Goal: Task Accomplishment & Management: Use online tool/utility

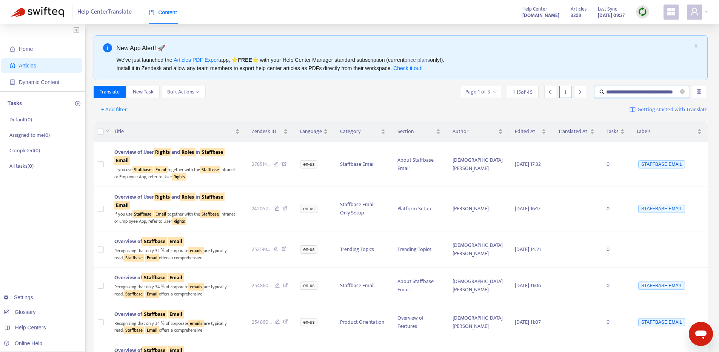
click at [617, 88] on input "**********" at bounding box center [642, 92] width 72 height 8
type input "**********"
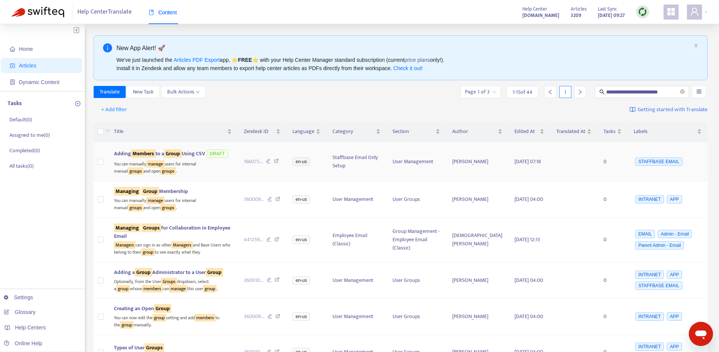
click at [147, 151] on sqkw "Members" at bounding box center [143, 153] width 25 height 9
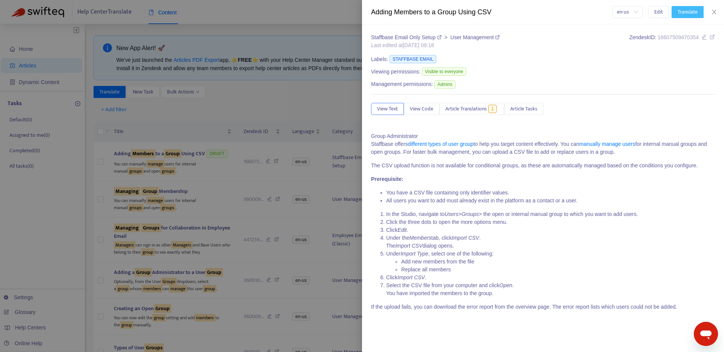
click at [685, 12] on span "Translate" at bounding box center [688, 12] width 20 height 8
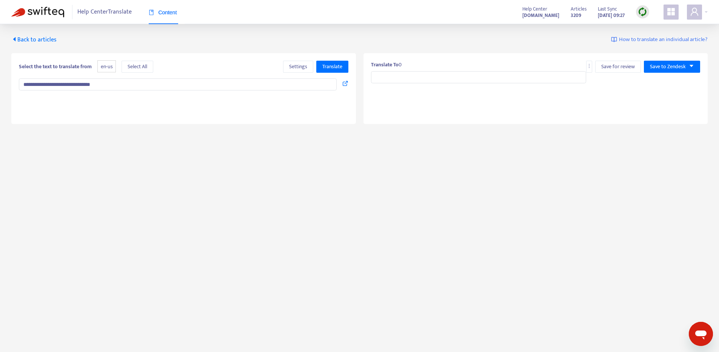
type input "*******"
type textarea "**********"
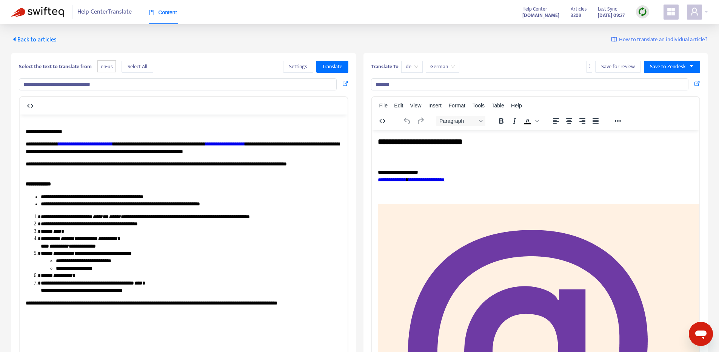
click at [16, 44] on div "**********" at bounding box center [359, 214] width 719 height 381
click at [16, 40] on icon "caret-left" at bounding box center [14, 39] width 6 height 6
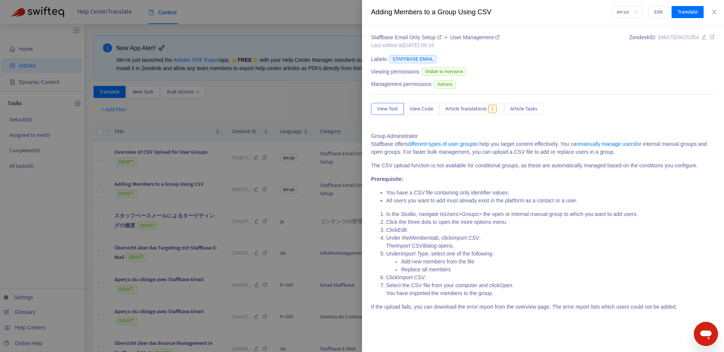
type input "**********"
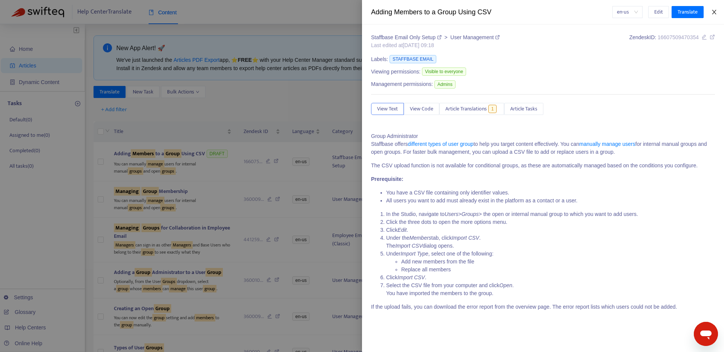
click at [715, 9] on icon "close" at bounding box center [714, 12] width 6 height 6
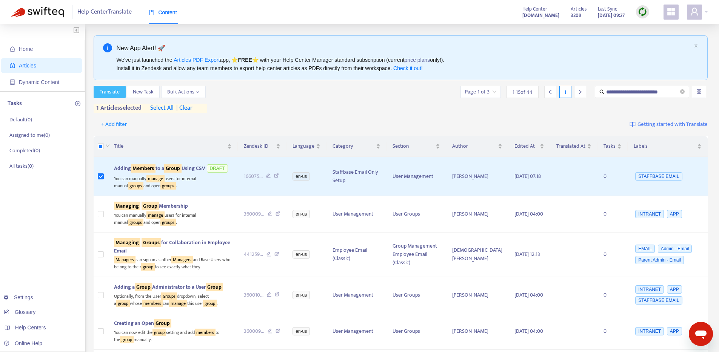
click at [114, 89] on span "Translate" at bounding box center [110, 92] width 20 height 8
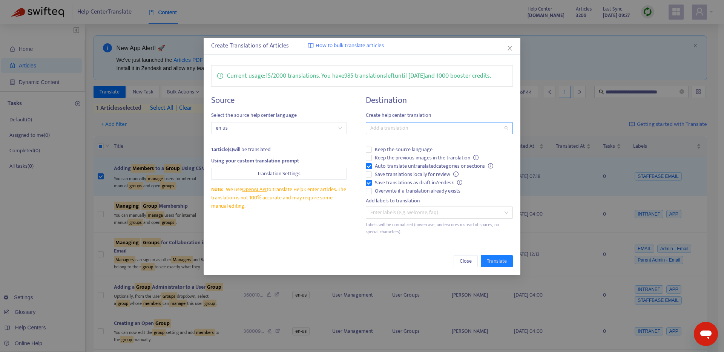
click at [407, 124] on div at bounding box center [436, 128] width 136 height 9
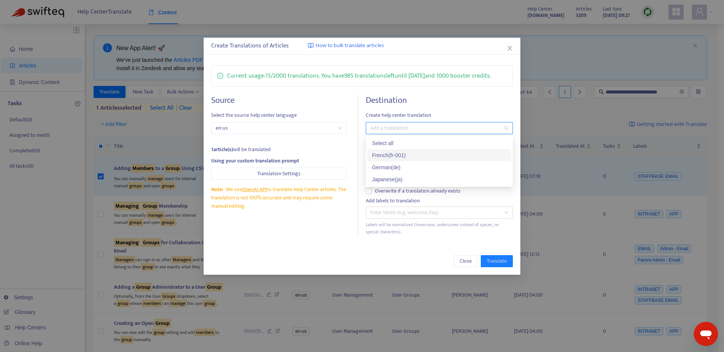
click at [395, 154] on div "French ( fr-001 )" at bounding box center [439, 155] width 135 height 8
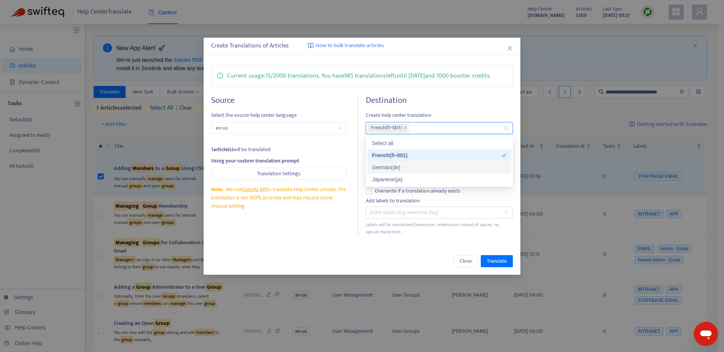
click at [391, 169] on div "German ( de )" at bounding box center [439, 167] width 135 height 8
click at [391, 181] on div "Japanese ( ja )" at bounding box center [439, 179] width 135 height 8
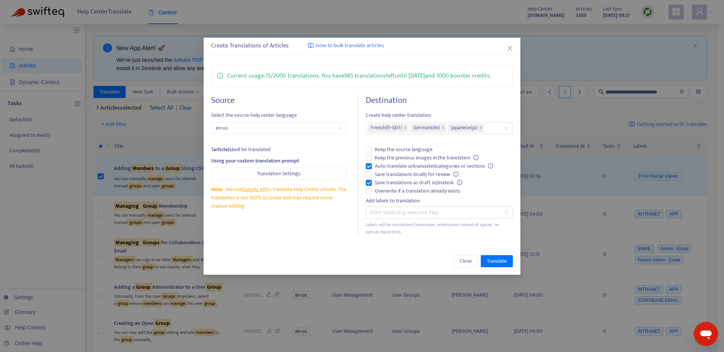
click at [468, 104] on h4 "Destination" at bounding box center [439, 100] width 147 height 10
click at [392, 159] on span "Keep the previous images in the translation" at bounding box center [427, 158] width 110 height 8
click at [385, 189] on span "Overwrite if a translation already exists" at bounding box center [418, 191] width 92 height 8
click at [501, 262] on span "Translate" at bounding box center [497, 261] width 20 height 8
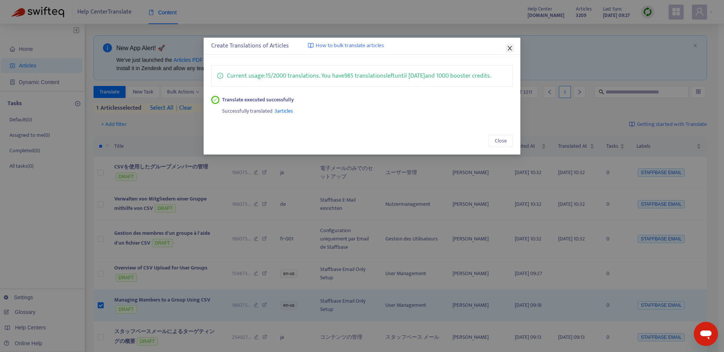
click at [510, 49] on icon "close" at bounding box center [510, 48] width 6 height 6
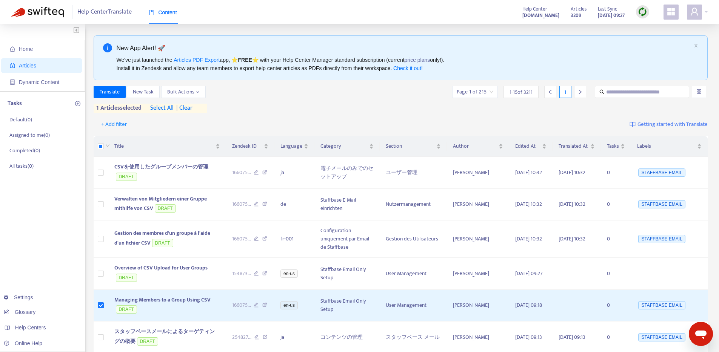
click at [192, 107] on span "| clear" at bounding box center [182, 108] width 19 height 9
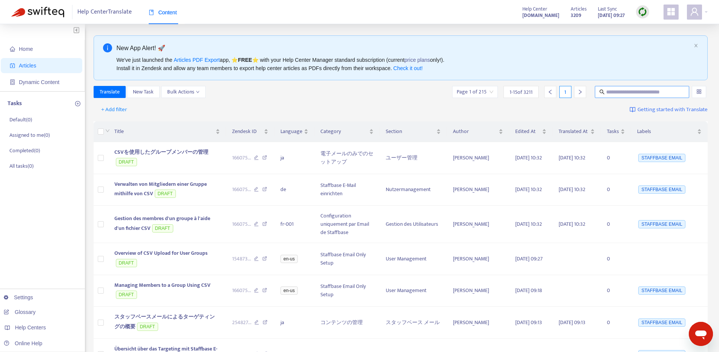
click at [636, 90] on input "text" at bounding box center [642, 92] width 72 height 8
type input "**********"
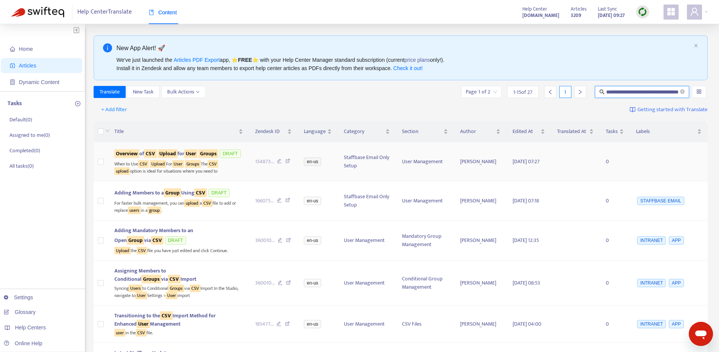
click at [160, 153] on span "Overview of CSV Upload for User Groups" at bounding box center [166, 153] width 104 height 9
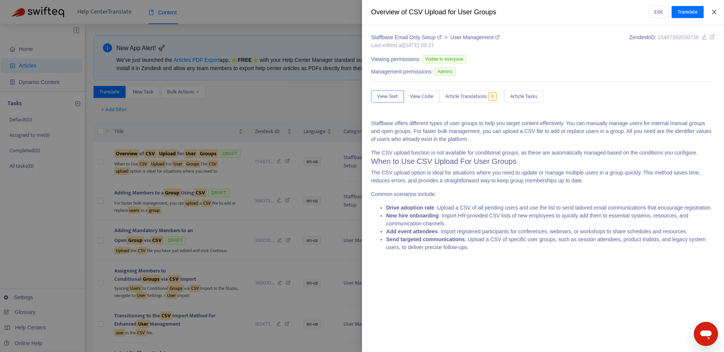
click at [714, 12] on icon "close" at bounding box center [714, 12] width 4 height 5
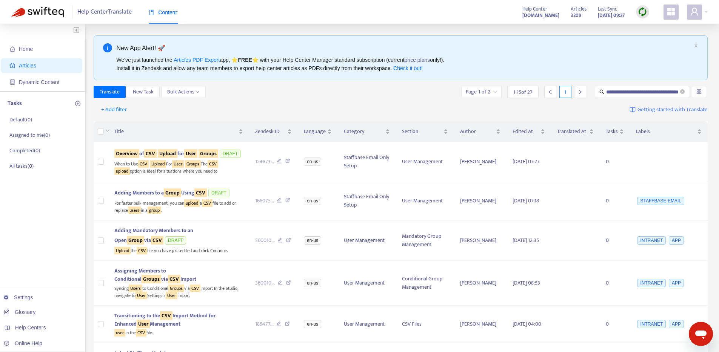
click at [644, 14] on img at bounding box center [641, 11] width 9 height 9
click at [646, 28] on link "Quick Sync" at bounding box center [658, 27] width 32 height 9
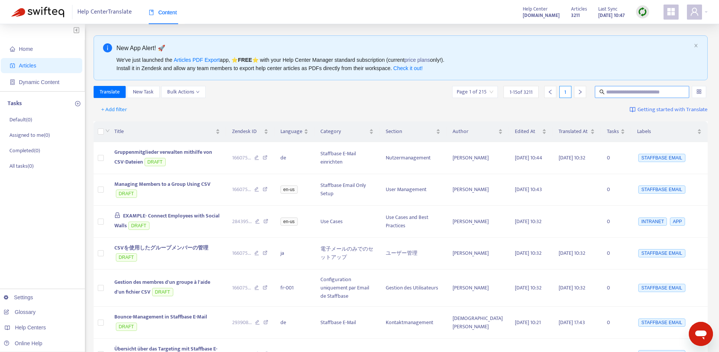
click at [650, 92] on input "text" at bounding box center [642, 92] width 72 height 8
click at [650, 91] on input "text" at bounding box center [642, 92] width 72 height 8
type input "**********"
click at [620, 90] on input "text" at bounding box center [642, 92] width 72 height 8
type input "**********"
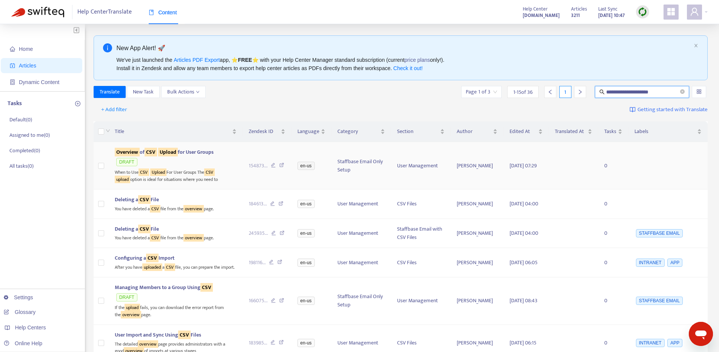
click at [200, 153] on span "Overview of CSV Upload for User Groups" at bounding box center [164, 152] width 99 height 9
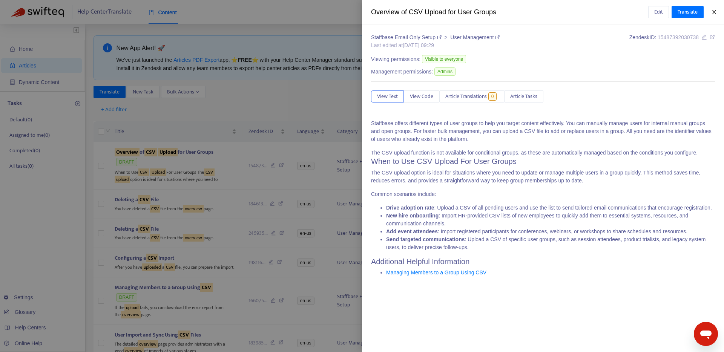
click at [714, 9] on icon "close" at bounding box center [714, 12] width 6 height 6
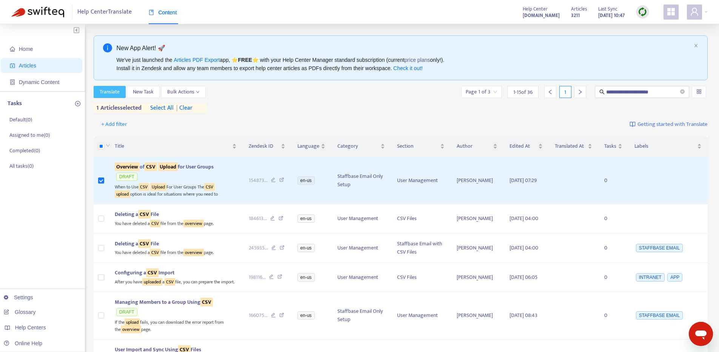
click at [117, 92] on span "Translate" at bounding box center [110, 92] width 20 height 8
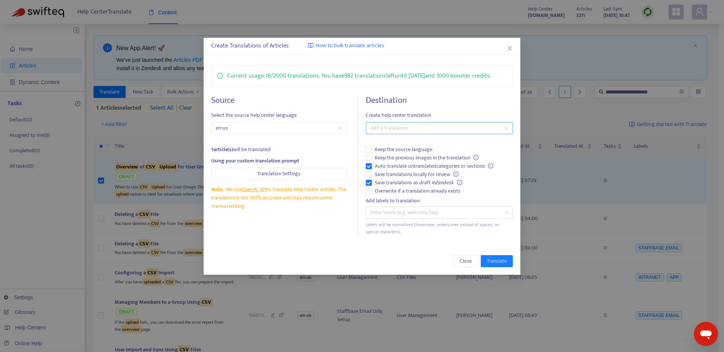
click at [382, 131] on div at bounding box center [436, 128] width 136 height 9
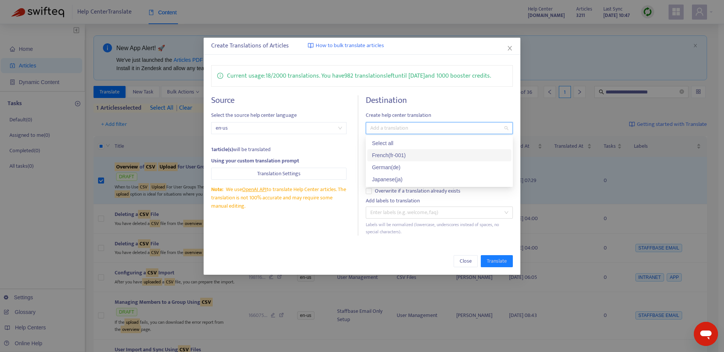
click at [383, 152] on div "French ( fr-001 )" at bounding box center [439, 155] width 135 height 8
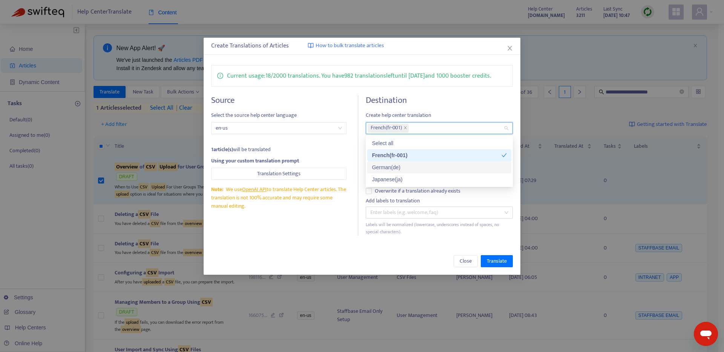
click at [382, 165] on div "German ( de )" at bounding box center [439, 167] width 135 height 8
click at [381, 177] on div "Japanese ( ja )" at bounding box center [439, 179] width 135 height 8
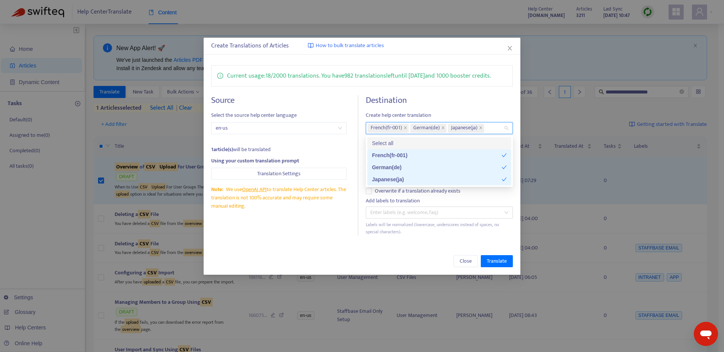
click at [427, 92] on div "Current usage: 18 / 2000 translations . You have 982 translations left until 12…" at bounding box center [362, 151] width 317 height 186
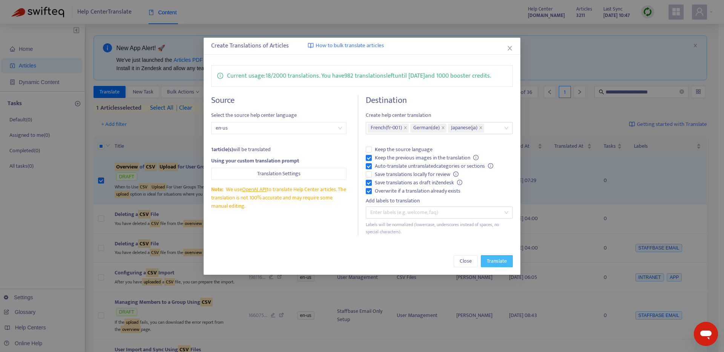
click at [490, 258] on span "Translate" at bounding box center [497, 261] width 20 height 8
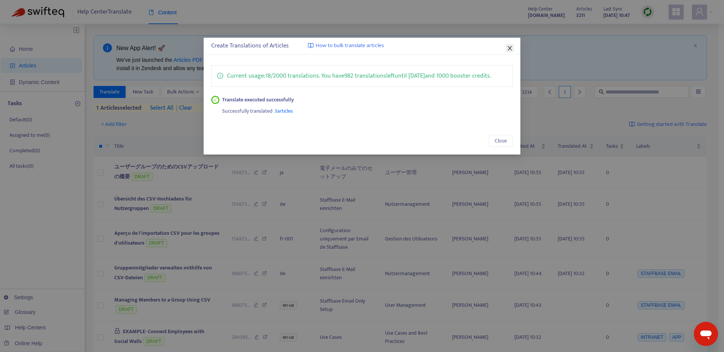
click at [510, 49] on icon "close" at bounding box center [510, 48] width 4 height 5
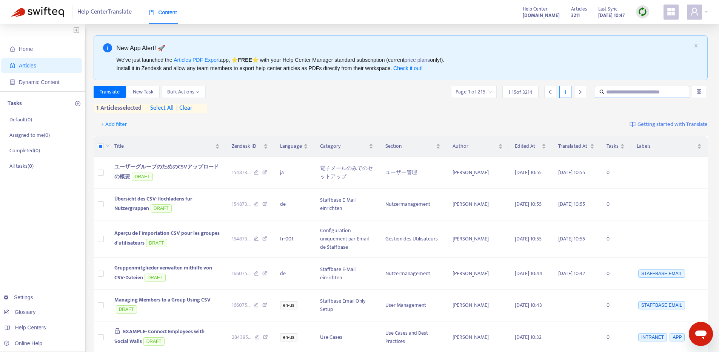
click at [613, 89] on input "text" at bounding box center [642, 92] width 72 height 8
type input "*******"
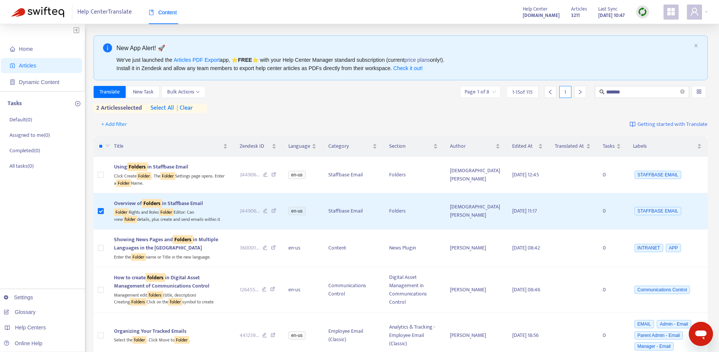
click at [186, 107] on span "| clear" at bounding box center [183, 108] width 19 height 9
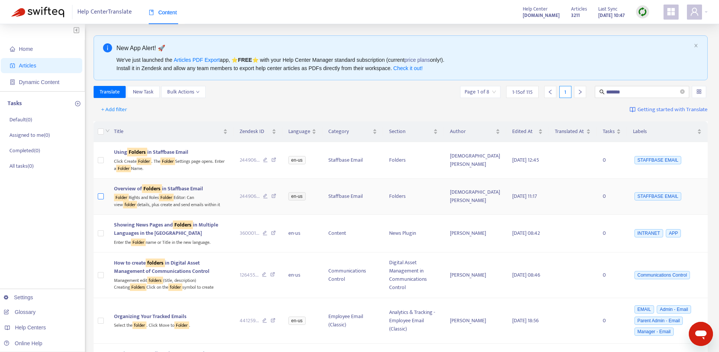
click at [103, 192] on label at bounding box center [101, 196] width 6 height 8
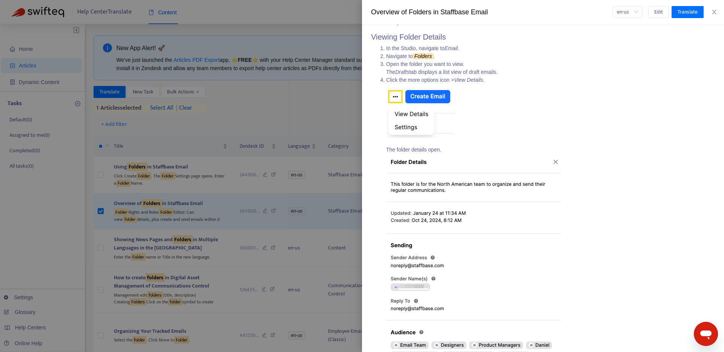
scroll to position [913, 0]
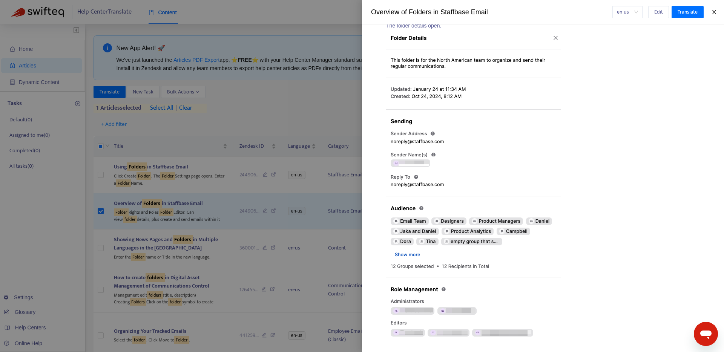
click at [714, 12] on icon "close" at bounding box center [714, 12] width 4 height 5
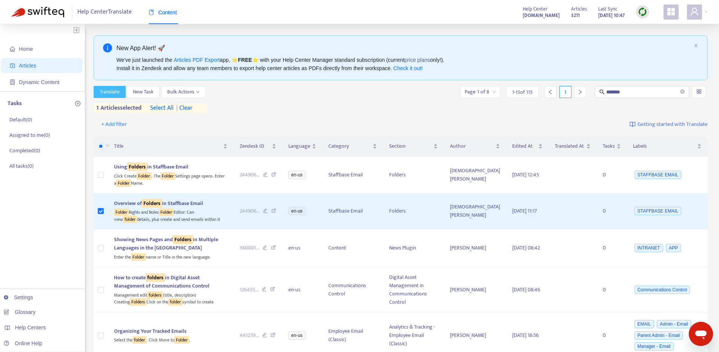
click at [109, 94] on span "Translate" at bounding box center [110, 92] width 20 height 8
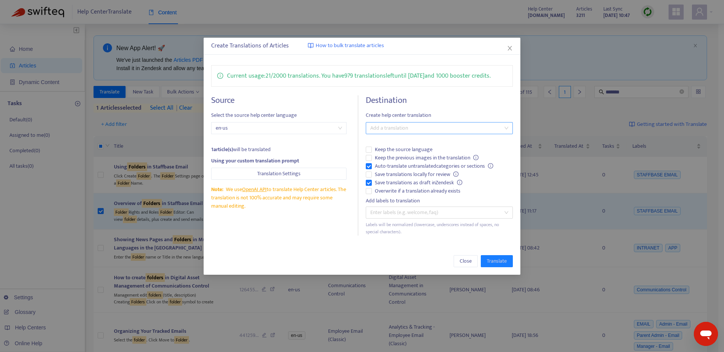
click at [411, 129] on div at bounding box center [436, 128] width 136 height 9
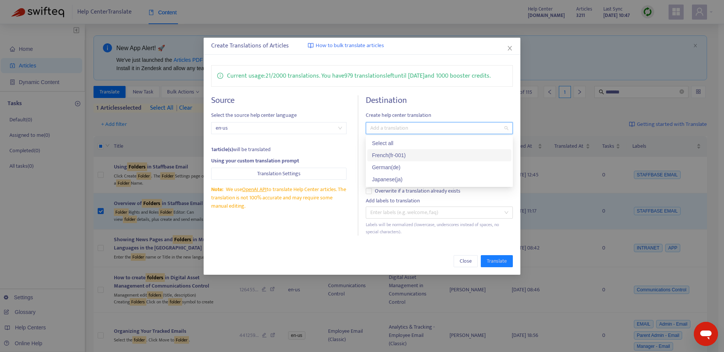
click at [404, 153] on div "French ( fr-001 )" at bounding box center [439, 155] width 135 height 8
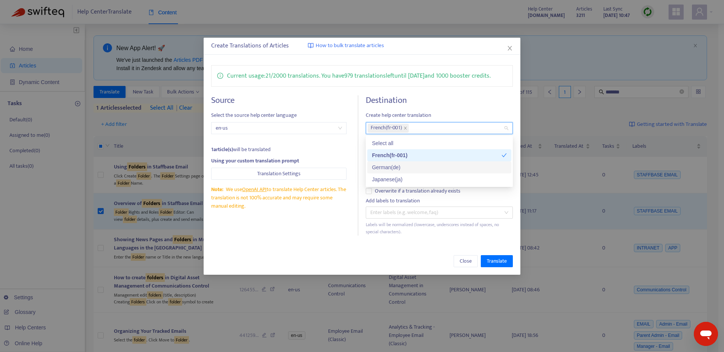
click at [403, 163] on div "German ( de )" at bounding box center [439, 167] width 135 height 8
click at [402, 180] on div "Japanese ( ja )" at bounding box center [439, 179] width 135 height 8
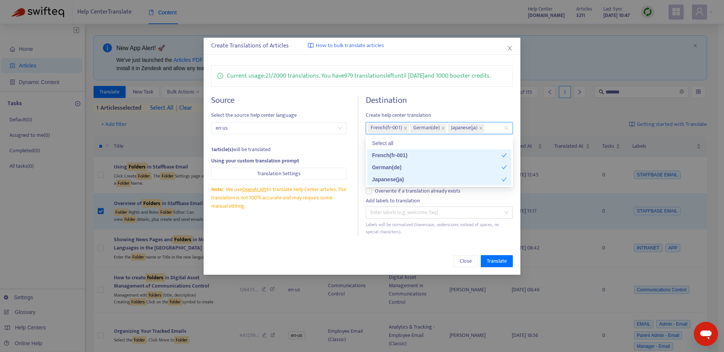
click at [464, 202] on div "Add labels to translation" at bounding box center [439, 201] width 147 height 8
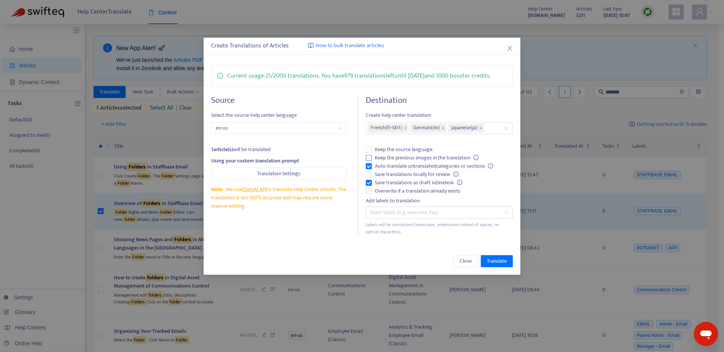
click at [389, 157] on span "Keep the previous images in the translation" at bounding box center [427, 158] width 110 height 8
click at [383, 190] on span "Overwrite if a translation already exists" at bounding box center [418, 191] width 92 height 8
click at [494, 258] on span "Translate" at bounding box center [497, 261] width 20 height 8
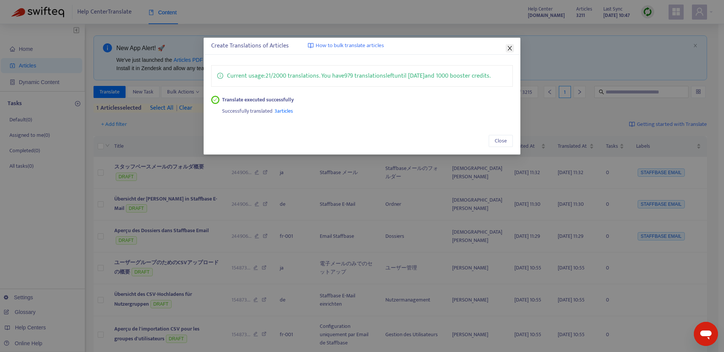
click at [511, 46] on icon "close" at bounding box center [510, 48] width 6 height 6
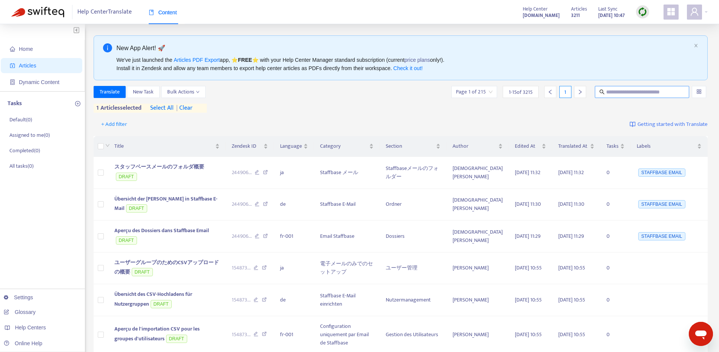
click at [615, 92] on input "text" at bounding box center [642, 92] width 72 height 8
type input "**********"
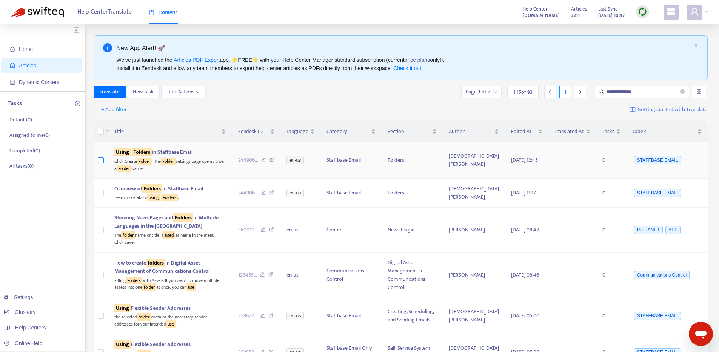
click at [103, 157] on label at bounding box center [101, 160] width 6 height 8
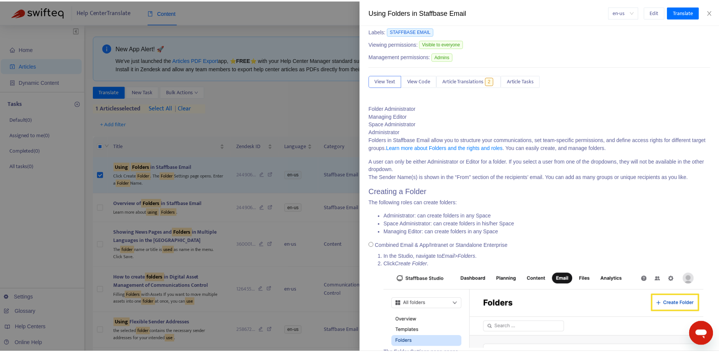
scroll to position [0, 0]
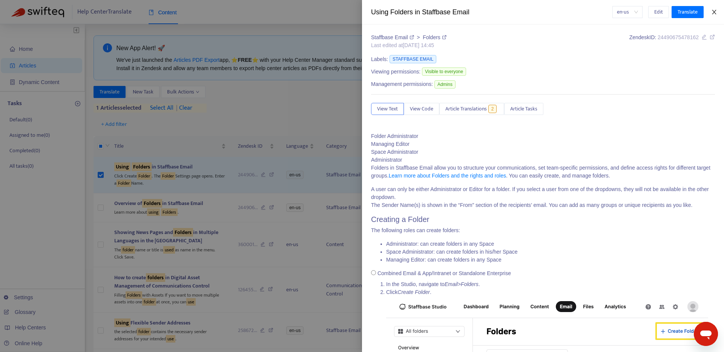
click at [714, 14] on icon "close" at bounding box center [714, 12] width 6 height 6
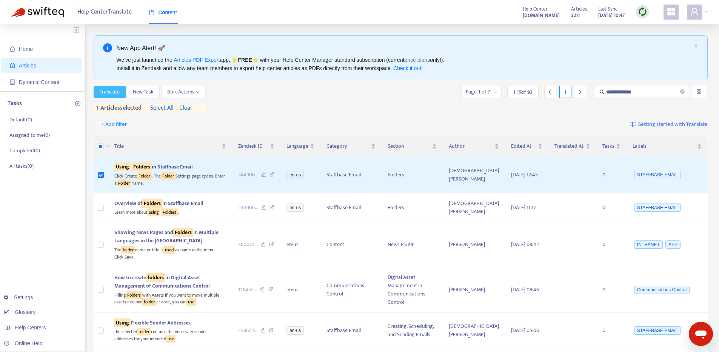
click at [111, 94] on span "Translate" at bounding box center [110, 92] width 20 height 8
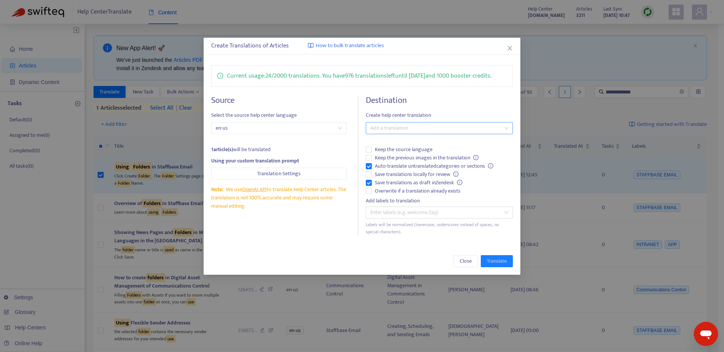
click at [417, 128] on div at bounding box center [436, 128] width 136 height 9
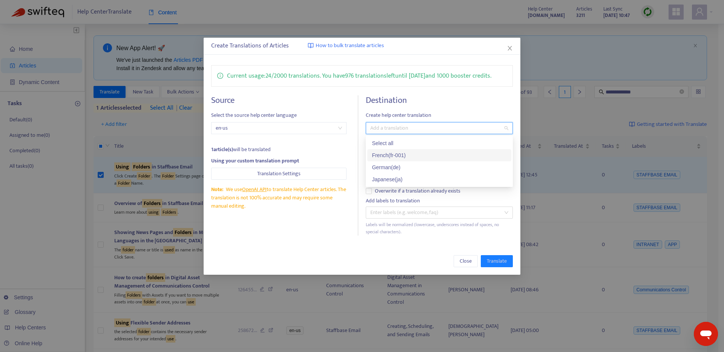
click at [415, 160] on div "French ( fr-001 )" at bounding box center [439, 155] width 144 height 12
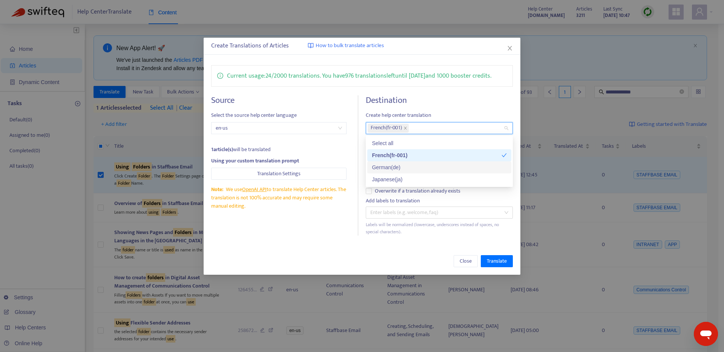
click at [412, 165] on div "German ( de )" at bounding box center [439, 167] width 135 height 8
click at [410, 179] on div "Japanese ( ja )" at bounding box center [439, 179] width 135 height 8
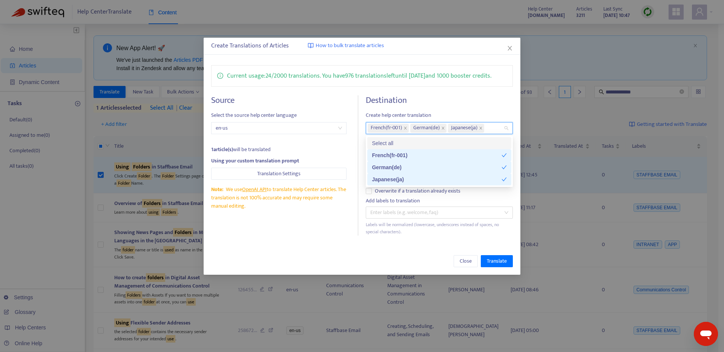
click at [458, 109] on div "Destination Create help center translation French ( fr-001 ) German ( de ) Japa…" at bounding box center [439, 165] width 147 height 140
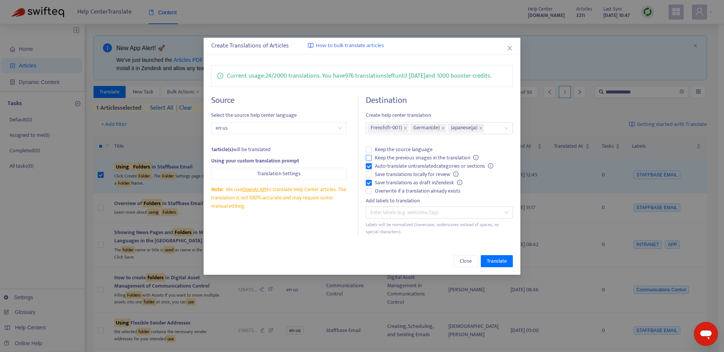
click at [400, 157] on span "Keep the previous images in the translation" at bounding box center [427, 158] width 110 height 8
click at [381, 190] on span "Overwrite if a translation already exists" at bounding box center [418, 191] width 92 height 8
click at [492, 259] on span "Translate" at bounding box center [497, 261] width 20 height 8
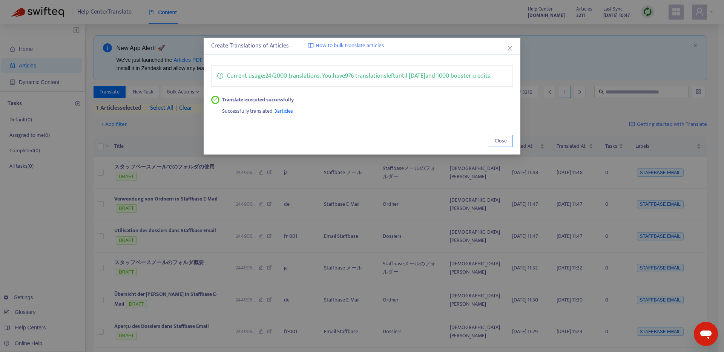
click at [502, 140] on span "Close" at bounding box center [501, 141] width 12 height 8
